Goal: Information Seeking & Learning: Learn about a topic

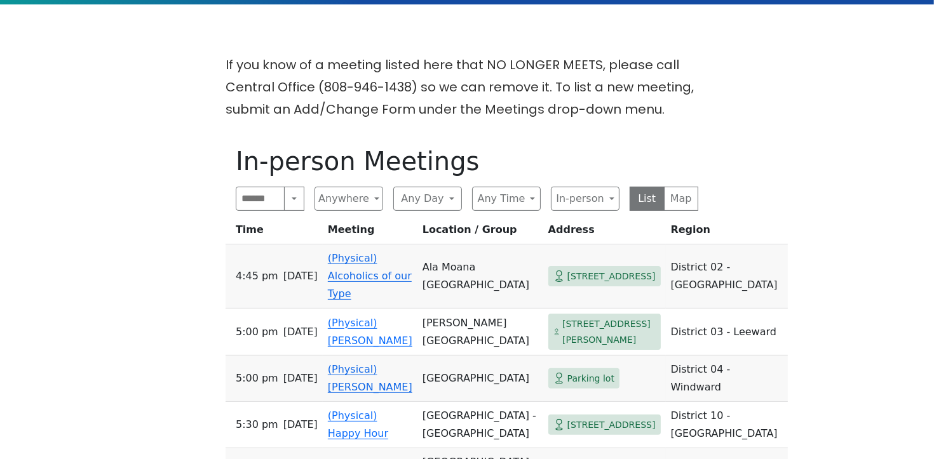
scroll to position [304, 0]
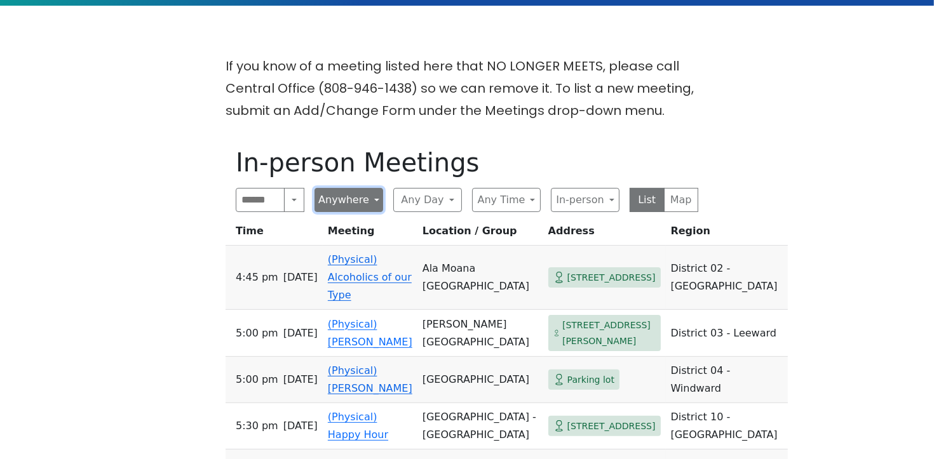
click at [354, 201] on button "Anywhere" at bounding box center [349, 200] width 69 height 24
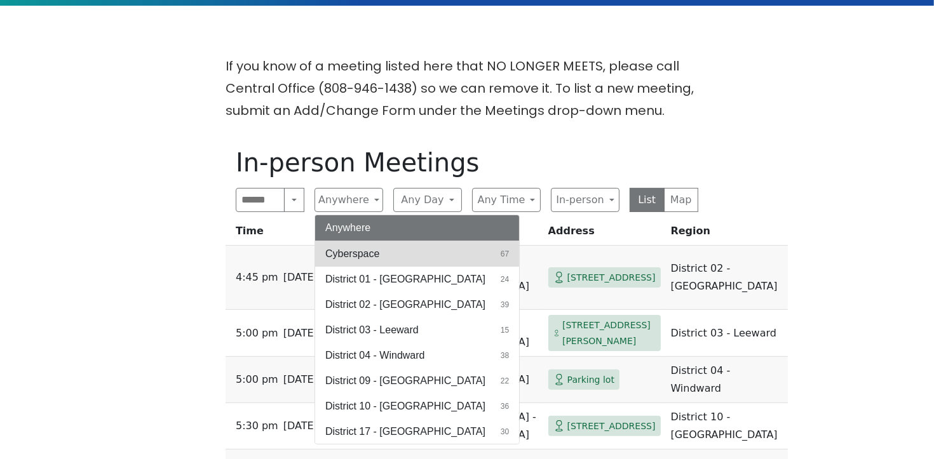
click at [343, 252] on span "Cyberspace" at bounding box center [352, 254] width 54 height 15
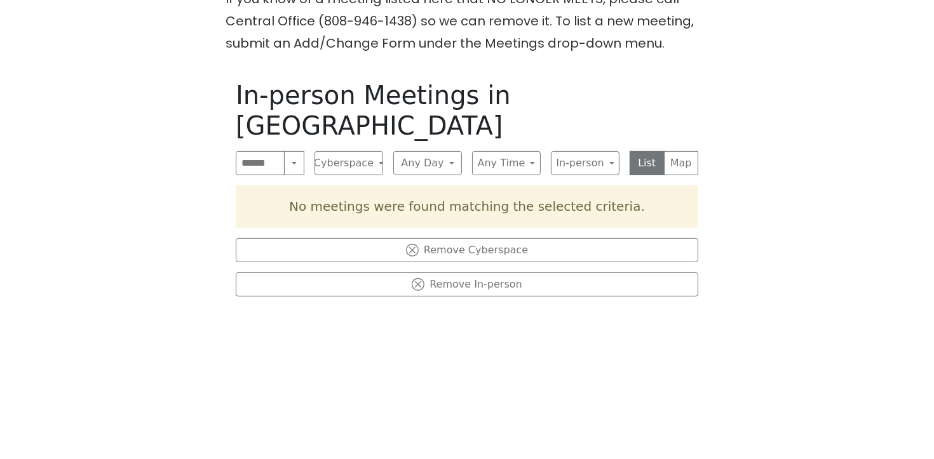
scroll to position [360, 0]
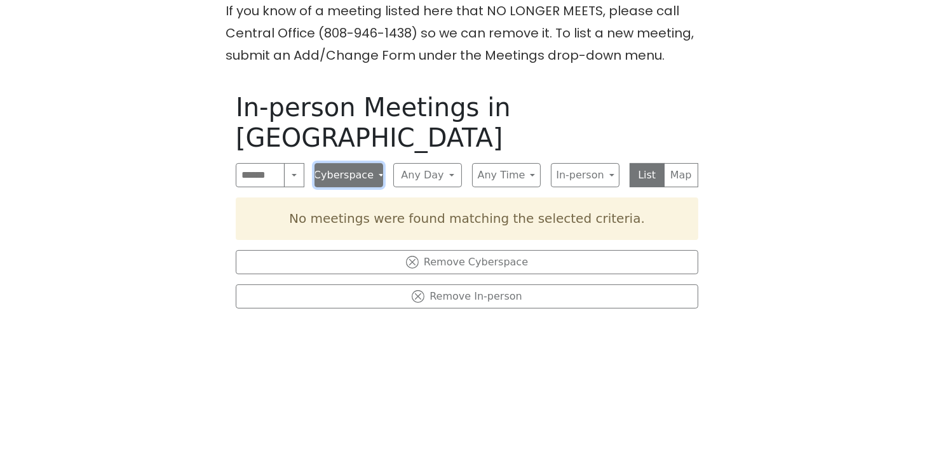
click at [329, 163] on button "Cyberspace" at bounding box center [349, 175] width 69 height 24
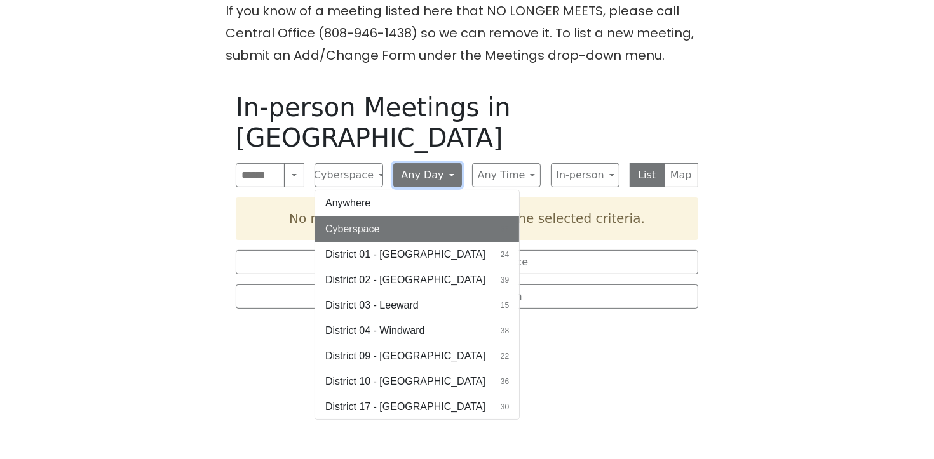
click at [425, 163] on button "Any Day" at bounding box center [427, 175] width 69 height 24
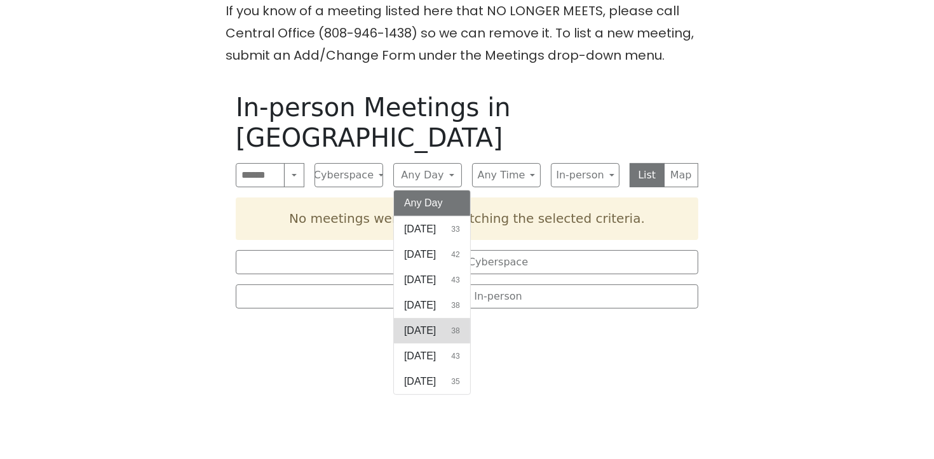
click at [405, 323] on span "[DATE]" at bounding box center [420, 330] width 32 height 15
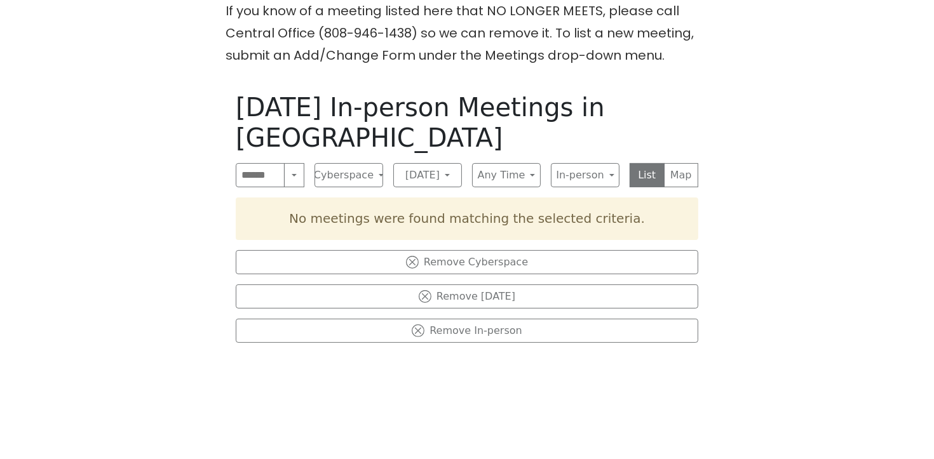
drag, startPoint x: 212, startPoint y: 222, endPoint x: 208, endPoint y: 207, distance: 15.9
click at [210, 218] on div "If you know of a meeting listed here that NO LONGER MEETS, please call Central …" at bounding box center [467, 278] width 841 height 557
click at [242, 180] on input "Search" at bounding box center [260, 175] width 49 height 24
click at [372, 175] on button "Cyberspace" at bounding box center [349, 175] width 69 height 24
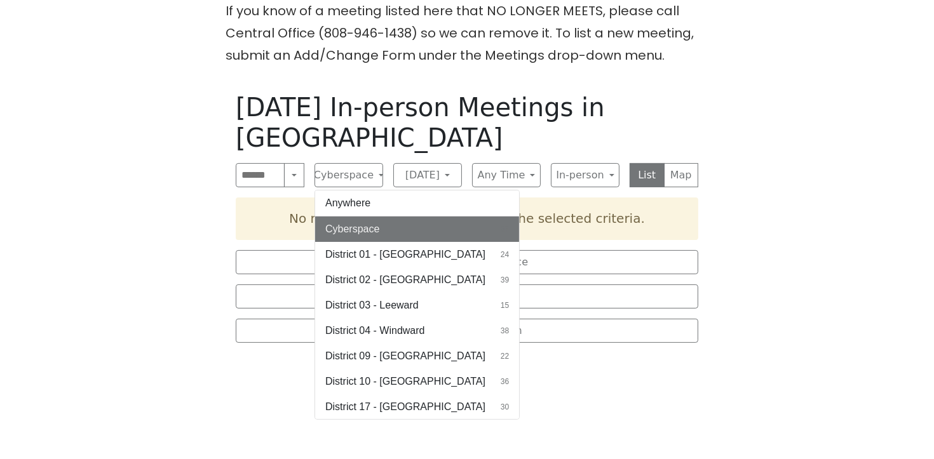
click at [231, 221] on div "Thursday In-person Meetings in Cyberspace Search Near Location Near Me Cyberspa…" at bounding box center [467, 311] width 483 height 459
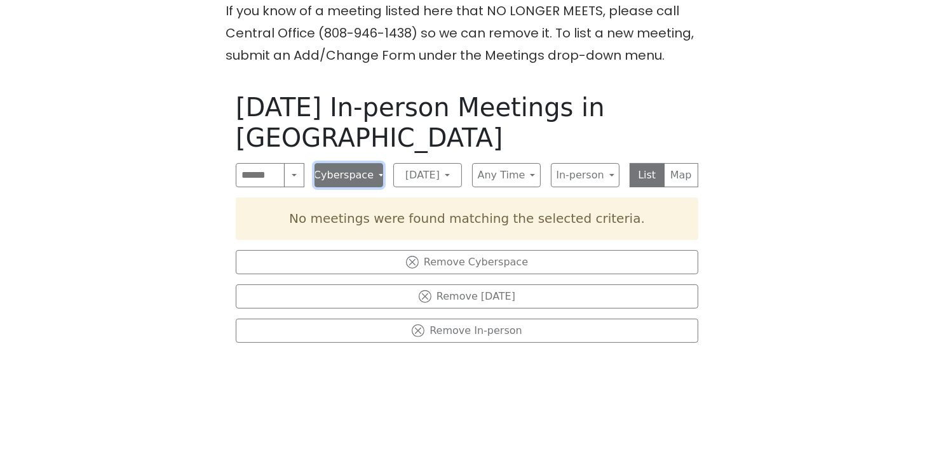
click at [336, 172] on button "Cyberspace" at bounding box center [349, 175] width 69 height 24
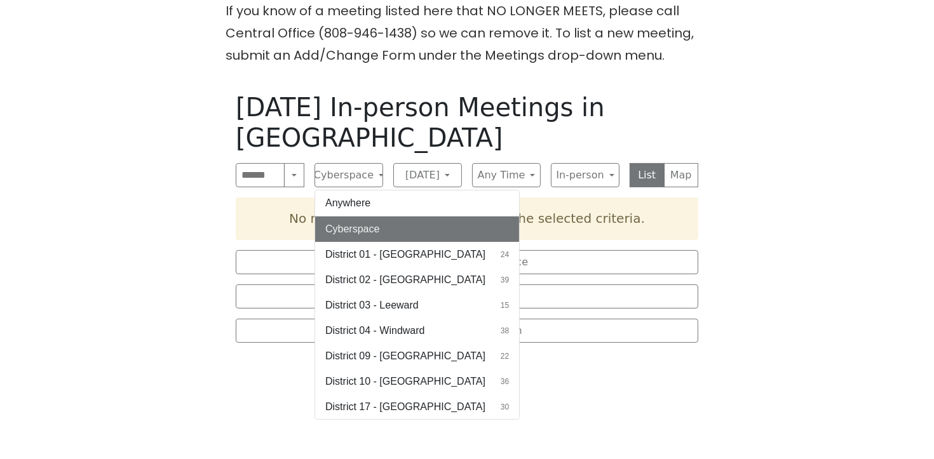
click at [349, 205] on button "Anywhere" at bounding box center [417, 203] width 204 height 25
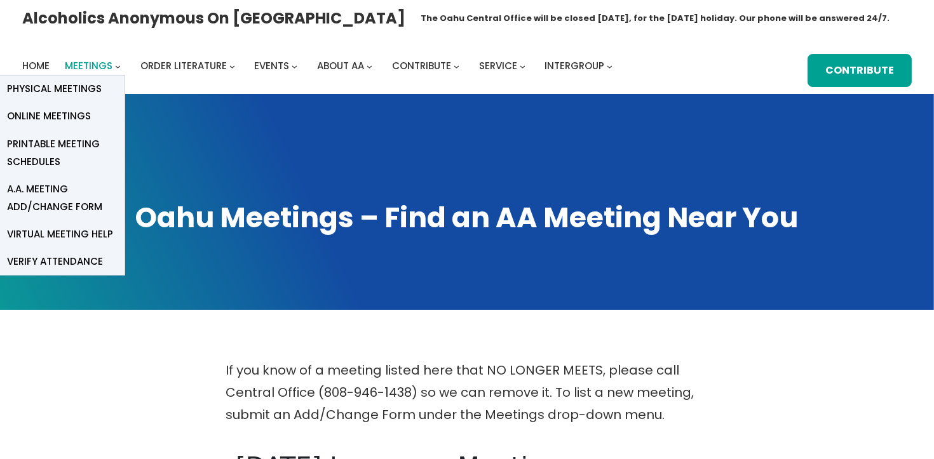
click at [93, 67] on span "Meetings" at bounding box center [89, 65] width 48 height 13
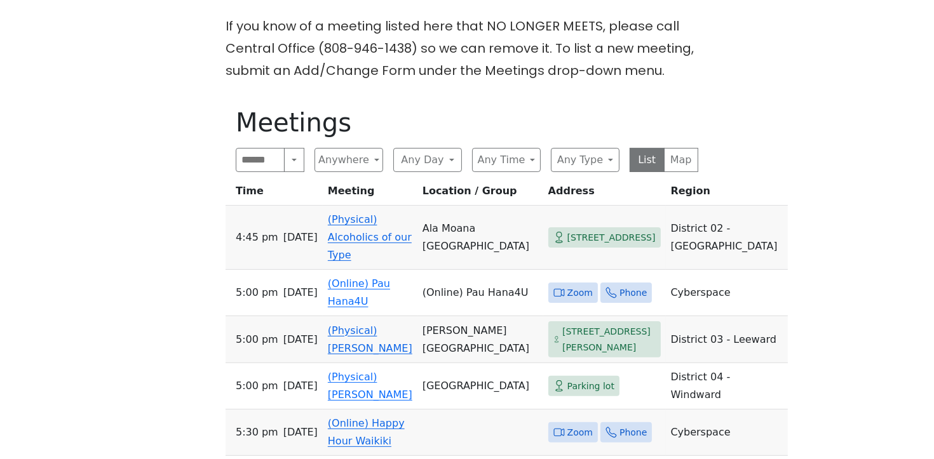
scroll to position [354, 0]
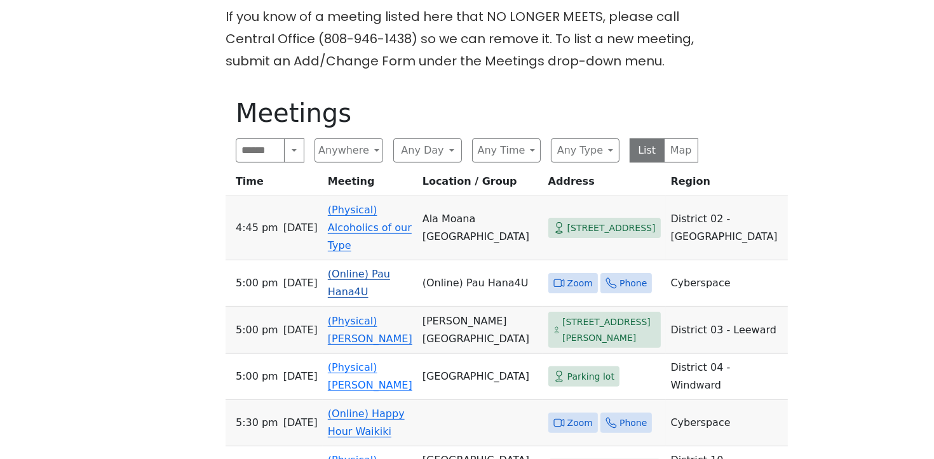
click at [350, 280] on link "(Online) Pau Hana4U" at bounding box center [359, 283] width 62 height 30
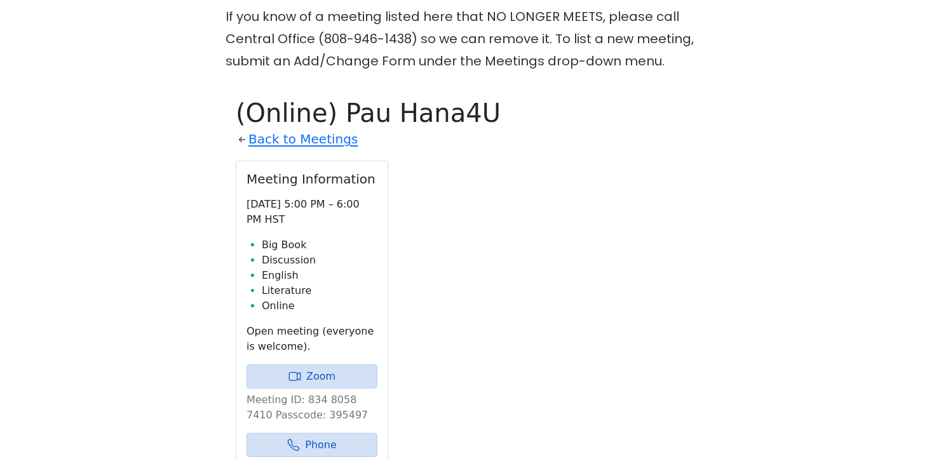
scroll to position [442, 0]
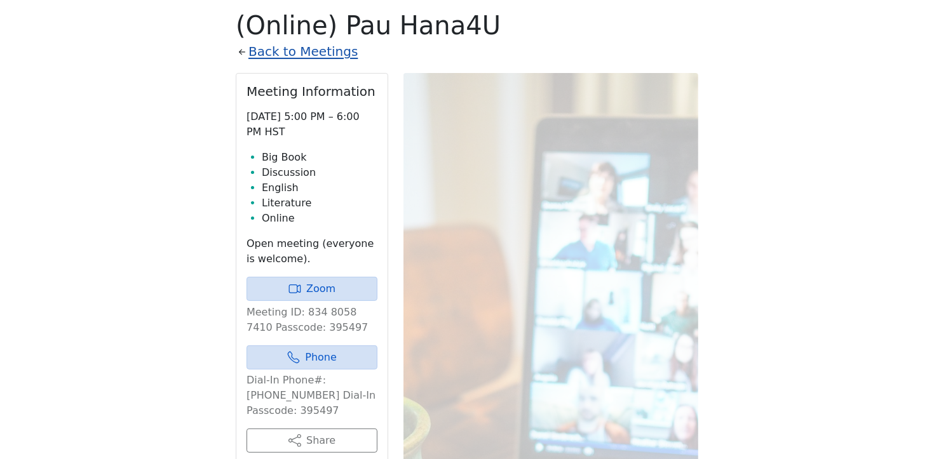
click at [327, 53] on link "Back to Meetings" at bounding box center [302, 52] width 109 height 22
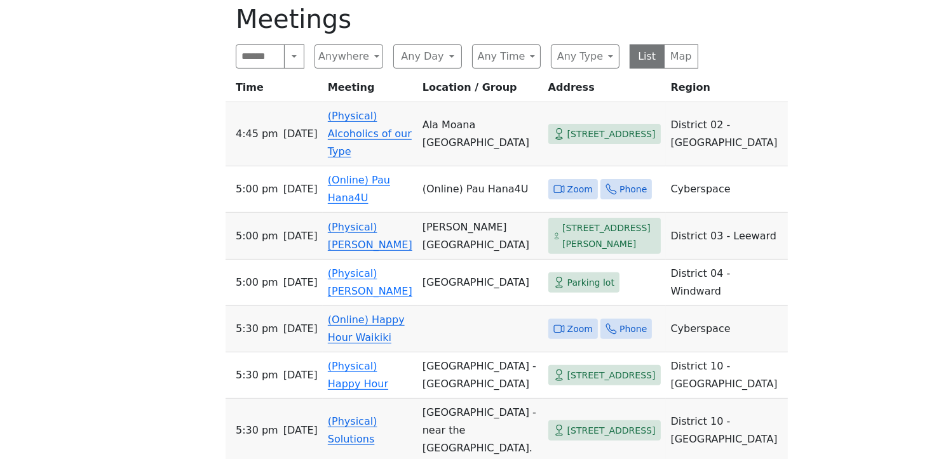
scroll to position [463, 0]
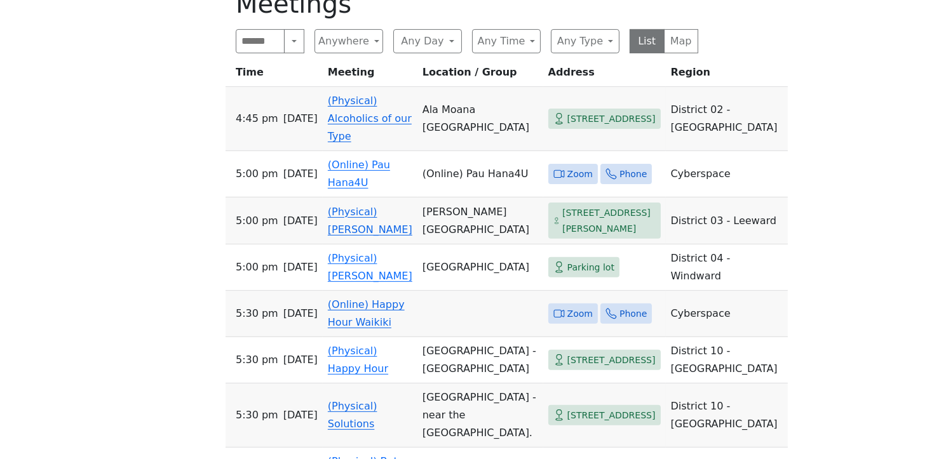
click at [359, 329] on link "(Online) Happy Hour Waikiki" at bounding box center [366, 314] width 77 height 30
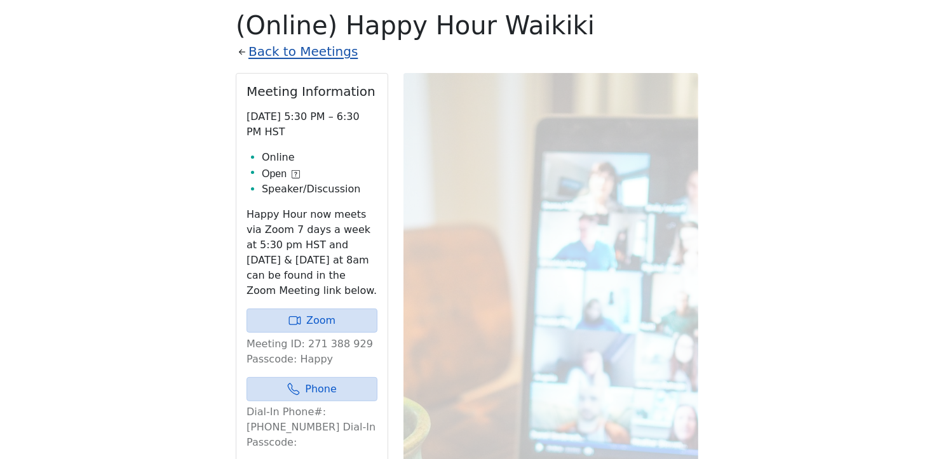
click at [264, 57] on link "Back to Meetings" at bounding box center [302, 52] width 109 height 22
